Goal: Task Accomplishment & Management: Use online tool/utility

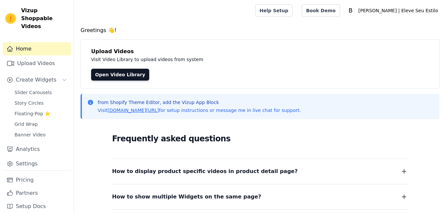
click at [144, 33] on h4 "Greetings 👋!" at bounding box center [259, 30] width 359 height 8
click at [26, 59] on link "Upload Videos" at bounding box center [37, 63] width 68 height 13
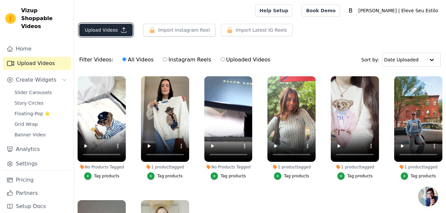
click at [112, 33] on button "Upload Videos" at bounding box center [105, 30] width 53 height 13
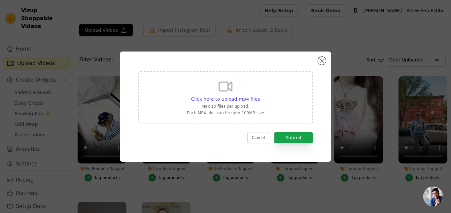
click at [222, 110] on div "Click here to upload mp4 files Max 10 files per upload. Each MP4 files can be u…" at bounding box center [225, 96] width 77 height 37
click at [259, 96] on input "Click here to upload mp4 files Max 10 files per upload. Each MP4 files can be u…" at bounding box center [259, 95] width 0 height 0
type input "C:\fakepath\CTV MAX (1).mp4"
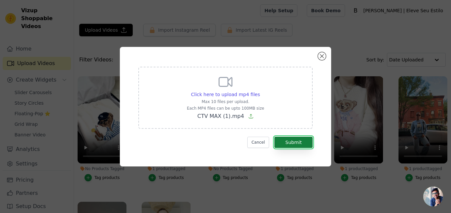
click at [284, 145] on button "Submit" at bounding box center [293, 142] width 38 height 11
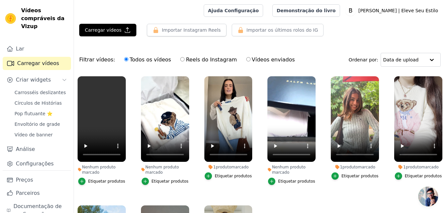
click at [96, 51] on div "Filtrar vídeos: Todos os vídeos Reels do Instagram Vídeos enviados Ordenar por:…" at bounding box center [260, 60] width 372 height 26
click at [40, 114] on font "Pop flutuante ⭐" at bounding box center [34, 113] width 38 height 5
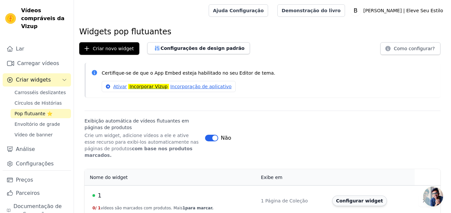
click at [368, 198] on font "Configurar widget" at bounding box center [359, 200] width 47 height 5
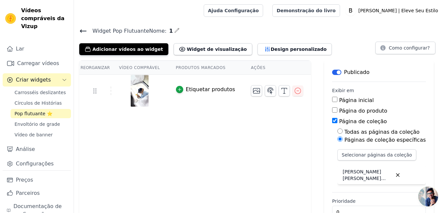
click at [84, 30] on icon at bounding box center [83, 31] width 8 height 8
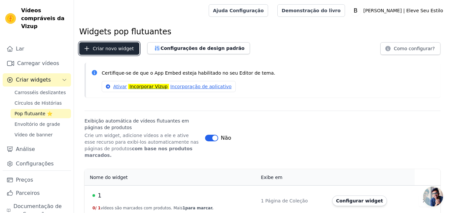
click at [116, 50] on font "Criar novo widget" at bounding box center [113, 48] width 41 height 5
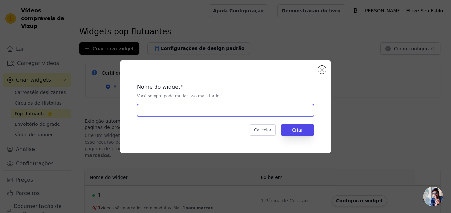
click at [187, 110] on input "text" at bounding box center [225, 110] width 177 height 13
type input "2"
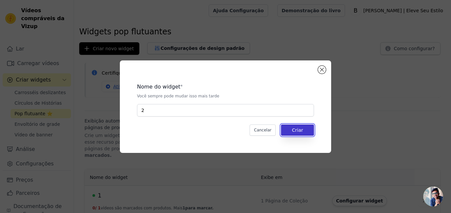
click at [299, 128] on font "Criar" at bounding box center [297, 129] width 11 height 5
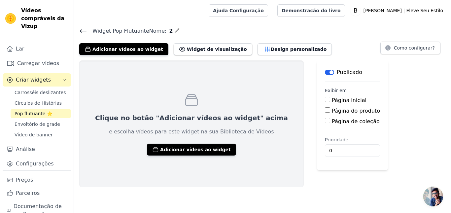
click at [331, 122] on font "Página de coleção" at bounding box center [355, 121] width 48 height 6
click at [325, 122] on input "Página de coleção" at bounding box center [327, 120] width 5 height 5
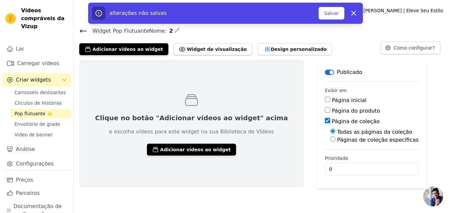
click at [325, 121] on input "Página de coleção" at bounding box center [327, 120] width 5 height 5
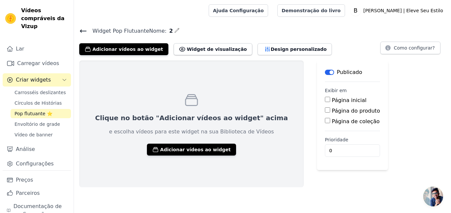
click at [325, 120] on input "Página de coleção" at bounding box center [327, 120] width 5 height 5
checkbox input "true"
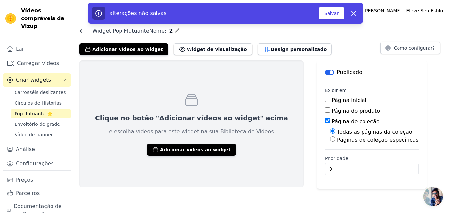
click at [330, 139] on input "Páginas de coleção específicas" at bounding box center [332, 138] width 5 height 5
radio input "true"
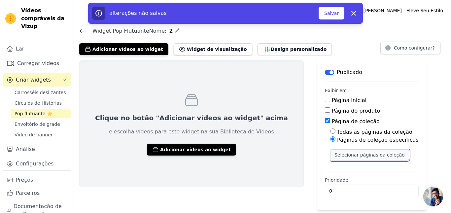
click at [334, 155] on font "Selecionar páginas da coleção" at bounding box center [369, 154] width 70 height 5
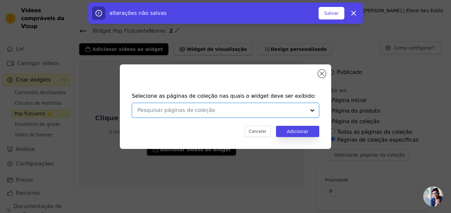
click at [271, 111] on input "text" at bounding box center [221, 110] width 168 height 8
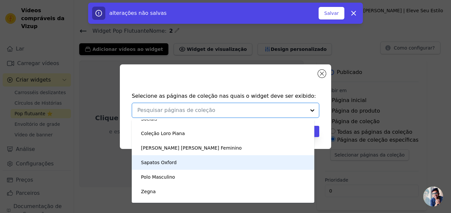
scroll to position [77, 0]
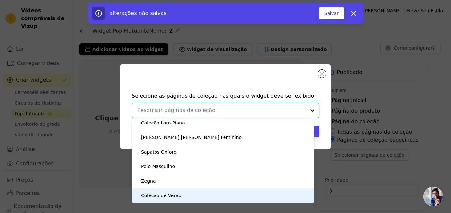
click at [186, 193] on div "Coleção de Verão" at bounding box center [222, 195] width 169 height 15
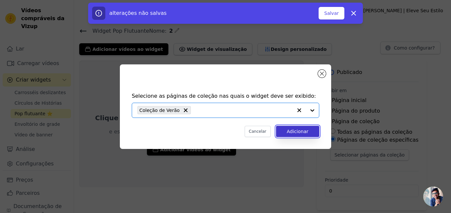
click at [291, 132] on font "Adicionar" at bounding box center [297, 131] width 21 height 5
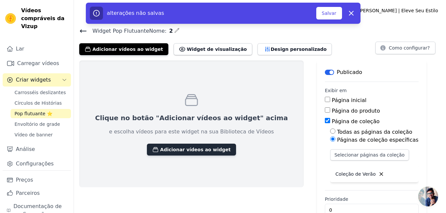
click at [178, 147] on font "Adicionar vídeos ao widget" at bounding box center [195, 149] width 71 height 5
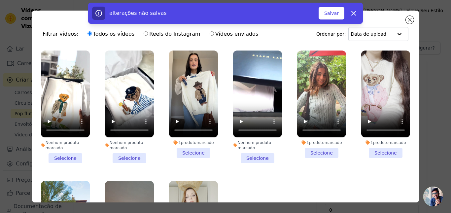
click at [68, 154] on li "Nenhum produto marcado Selecione" at bounding box center [65, 106] width 49 height 112
click at [59, 151] on li "Nenhum produto marcado Selecione" at bounding box center [65, 106] width 49 height 112
click at [0, 0] on input "Nenhum produto marcado Selecione" at bounding box center [0, 0] width 0 height 0
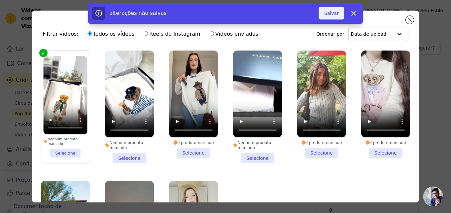
click at [337, 16] on button "Salvar" at bounding box center [331, 13] width 26 height 13
click at [330, 16] on button "Salvar" at bounding box center [331, 13] width 26 height 13
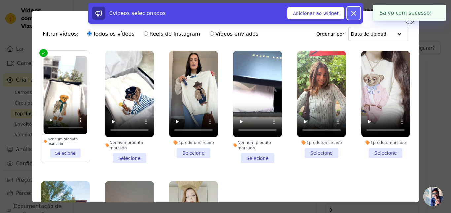
click at [351, 15] on icon at bounding box center [353, 13] width 8 height 8
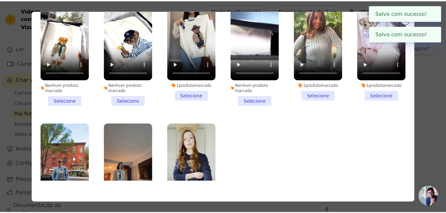
scroll to position [0, 0]
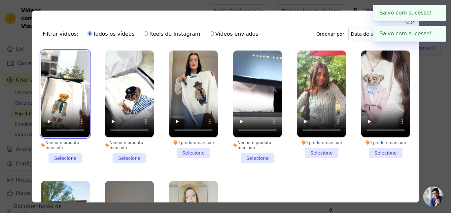
click at [66, 91] on video at bounding box center [65, 93] width 49 height 87
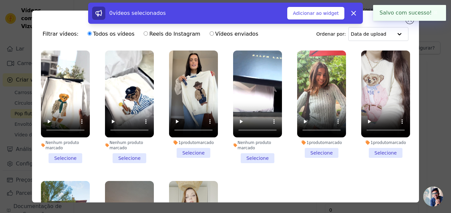
click at [65, 156] on li "Nenhum produto marcado Selecione" at bounding box center [65, 106] width 49 height 112
click at [0, 0] on input "Nenhum produto marcado Selecione" at bounding box center [0, 0] width 0 height 0
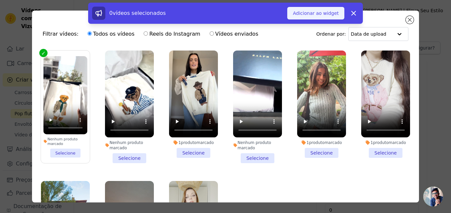
click at [311, 15] on font "Adicionar ao widget" at bounding box center [316, 13] width 46 height 5
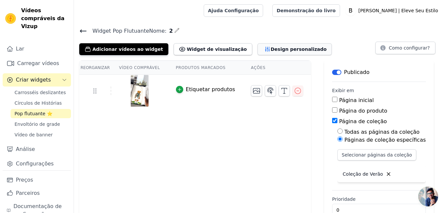
click at [287, 48] on font "Design personalizado" at bounding box center [298, 49] width 56 height 5
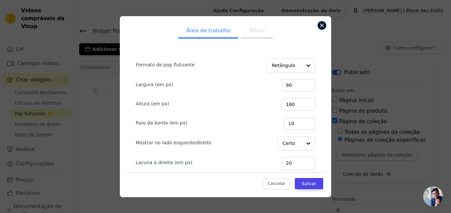
click at [323, 24] on button "Fechar modal" at bounding box center [322, 25] width 8 height 8
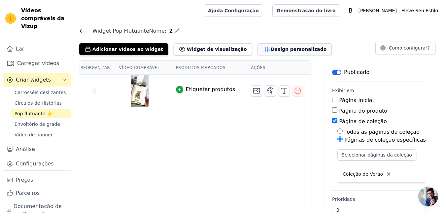
click at [270, 50] on font "Design personalizado" at bounding box center [298, 49] width 56 height 5
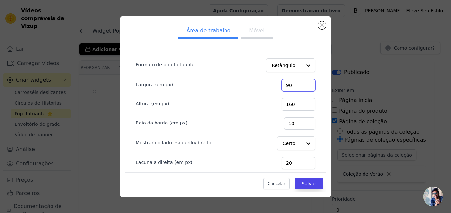
click at [284, 88] on input "90" at bounding box center [298, 85] width 34 height 13
click at [283, 88] on input "90" at bounding box center [298, 85] width 34 height 13
paste input "205"
type input "205"
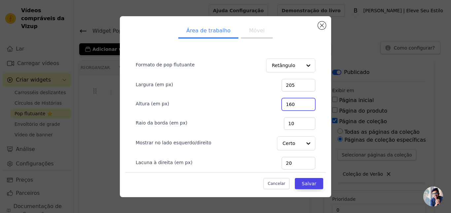
click at [281, 105] on input "160" at bounding box center [298, 104] width 34 height 13
paste input "40"
type input "400"
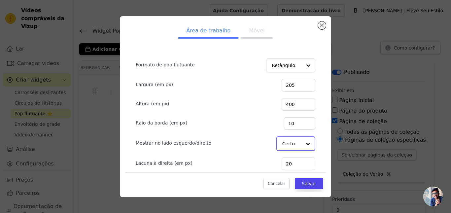
click at [283, 143] on input "Mostrar no lado esquerdo/direito" at bounding box center [291, 143] width 19 height 13
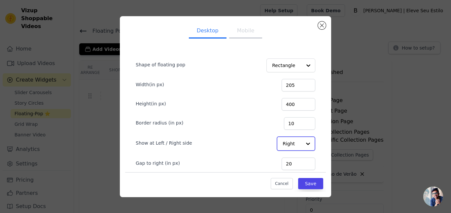
click at [290, 143] on input "Show at Left / Right side" at bounding box center [291, 143] width 19 height 13
click at [277, 159] on div "Left" at bounding box center [294, 159] width 37 height 14
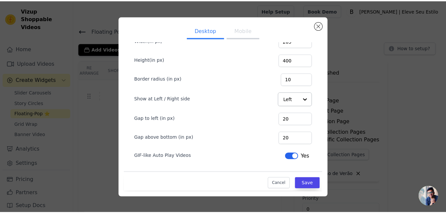
scroll to position [3, 0]
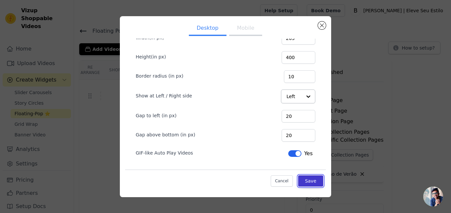
click at [303, 182] on button "Save" at bounding box center [310, 180] width 25 height 11
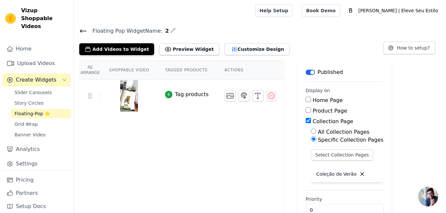
click at [83, 29] on icon at bounding box center [83, 31] width 8 height 8
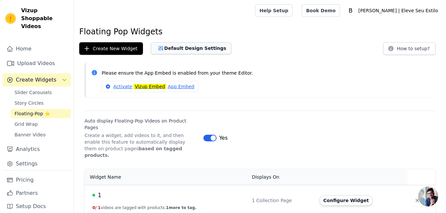
click at [169, 50] on button "Default Design Settings" at bounding box center [191, 48] width 80 height 12
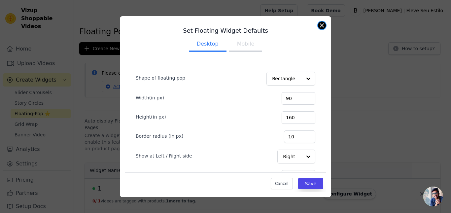
click at [320, 23] on button "Close modal" at bounding box center [322, 25] width 8 height 8
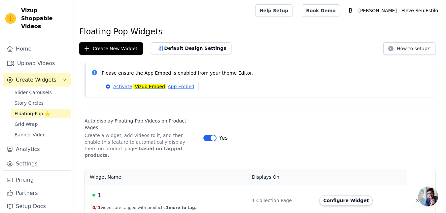
scroll to position [23, 0]
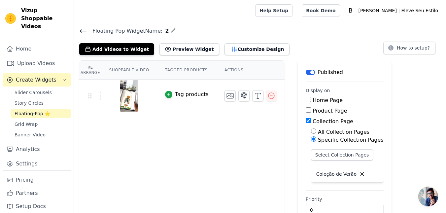
click at [80, 31] on icon at bounding box center [83, 31] width 6 height 3
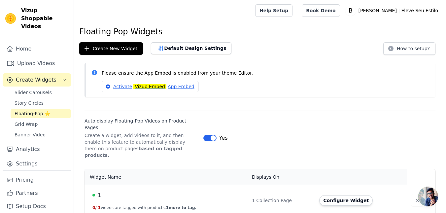
scroll to position [23, 0]
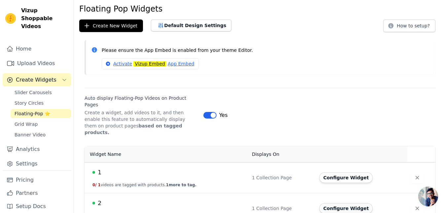
click at [327, 203] on button "Configure Widget" at bounding box center [345, 208] width 53 height 11
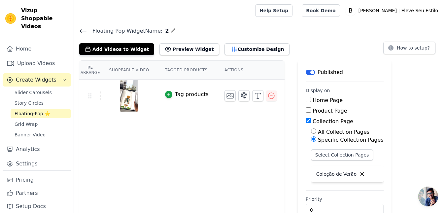
click at [82, 31] on icon at bounding box center [83, 31] width 6 height 3
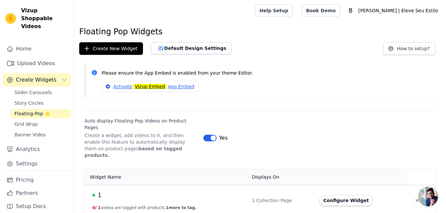
scroll to position [23, 0]
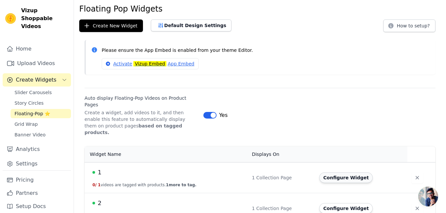
click at [336, 172] on button "Configure Widget" at bounding box center [345, 177] width 53 height 11
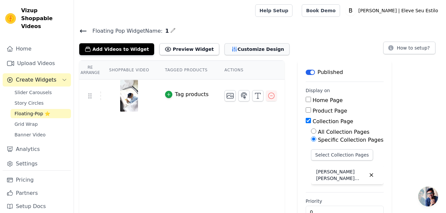
click at [243, 51] on button "Customize Design" at bounding box center [256, 49] width 65 height 12
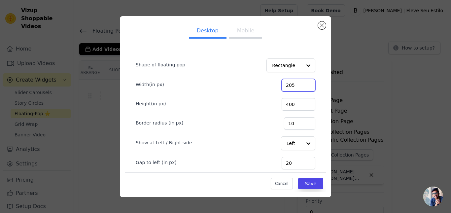
click at [288, 84] on input "205" at bounding box center [298, 85] width 34 height 13
click at [287, 84] on input "205" at bounding box center [298, 85] width 34 height 13
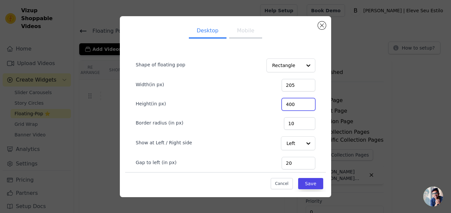
click at [281, 106] on input "400" at bounding box center [298, 104] width 34 height 13
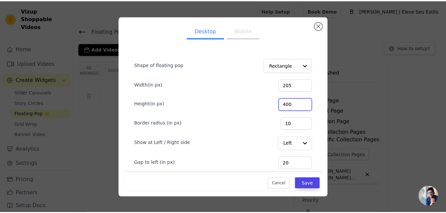
scroll to position [44, 0]
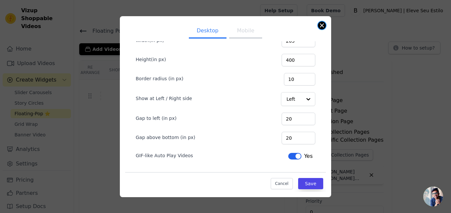
click at [321, 23] on button "Close modal" at bounding box center [322, 25] width 8 height 8
